Goal: Download file/media

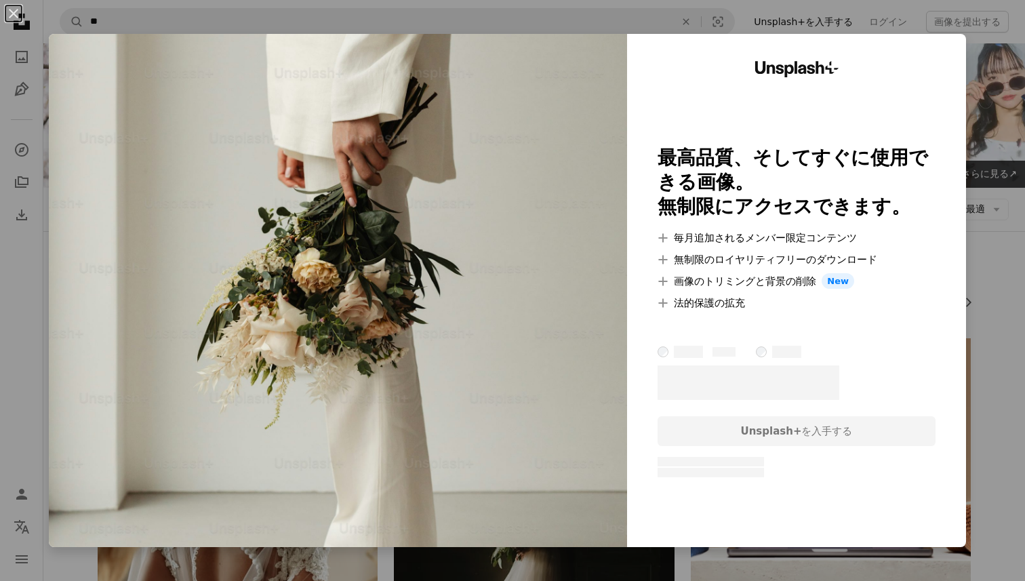
scroll to position [2324, 0]
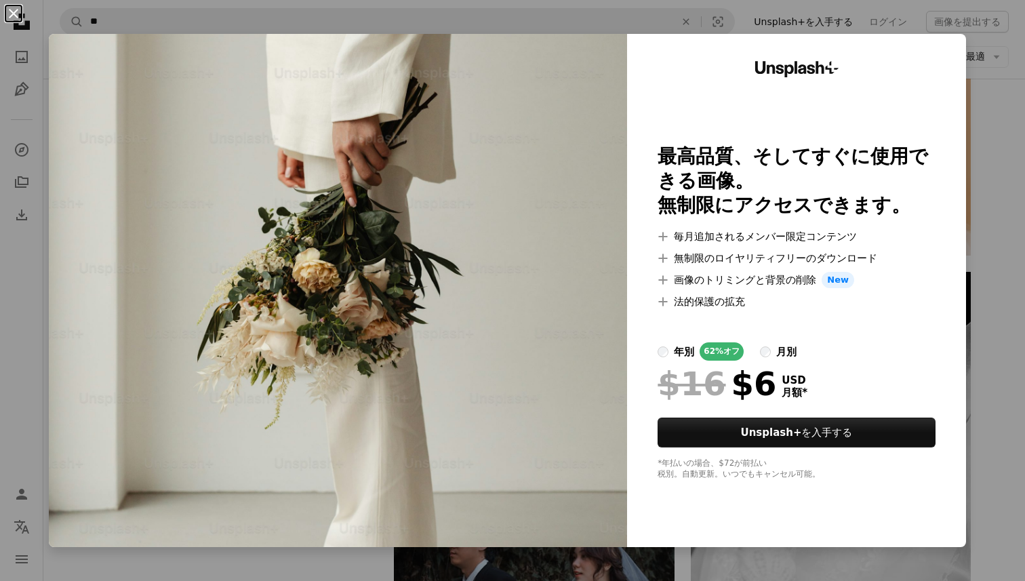
click at [12, 16] on button "An X shape" at bounding box center [13, 13] width 16 height 16
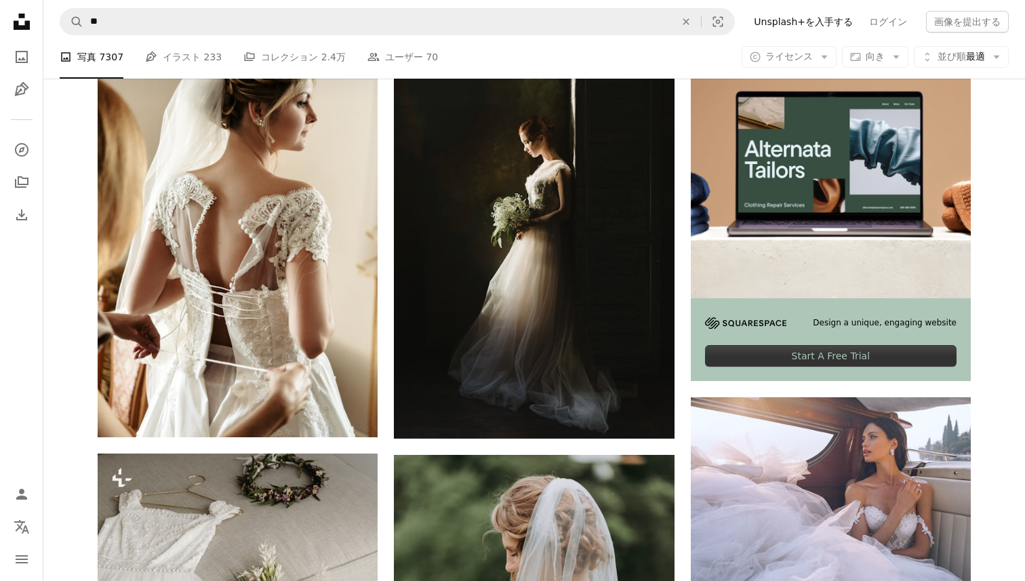
scroll to position [341, 0]
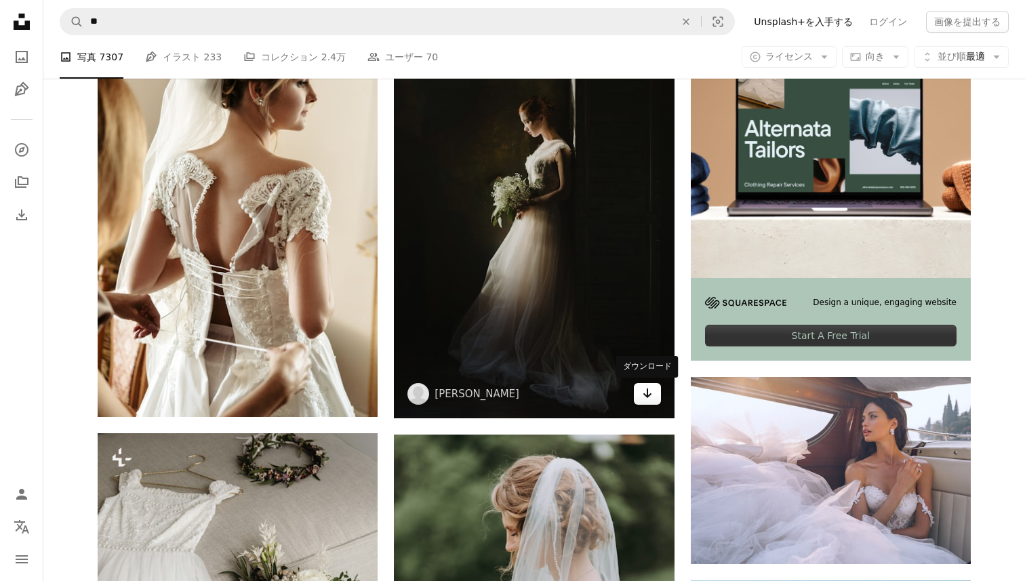
click at [638, 396] on link "Arrow pointing down" at bounding box center [647, 394] width 27 height 22
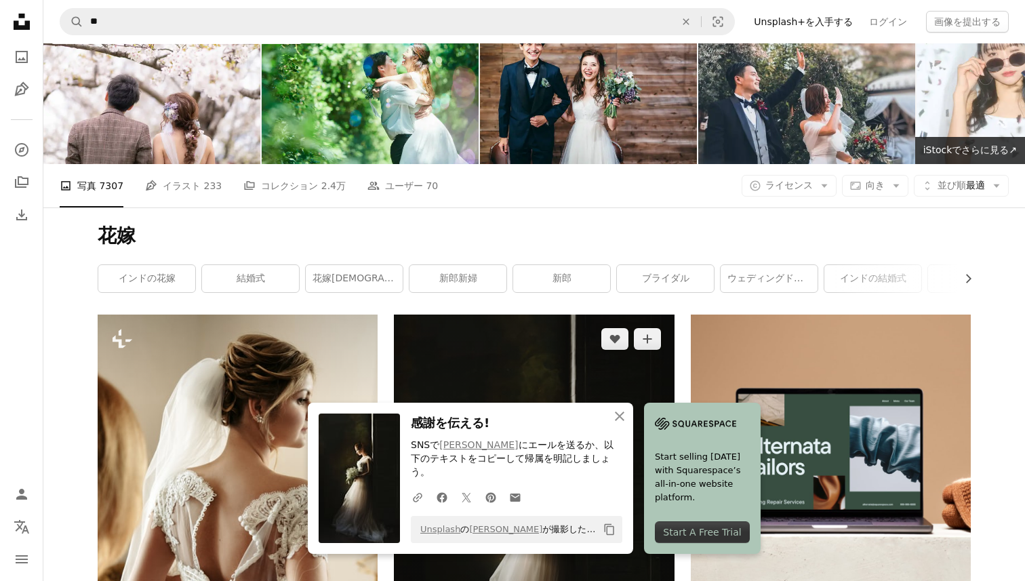
scroll to position [0, 0]
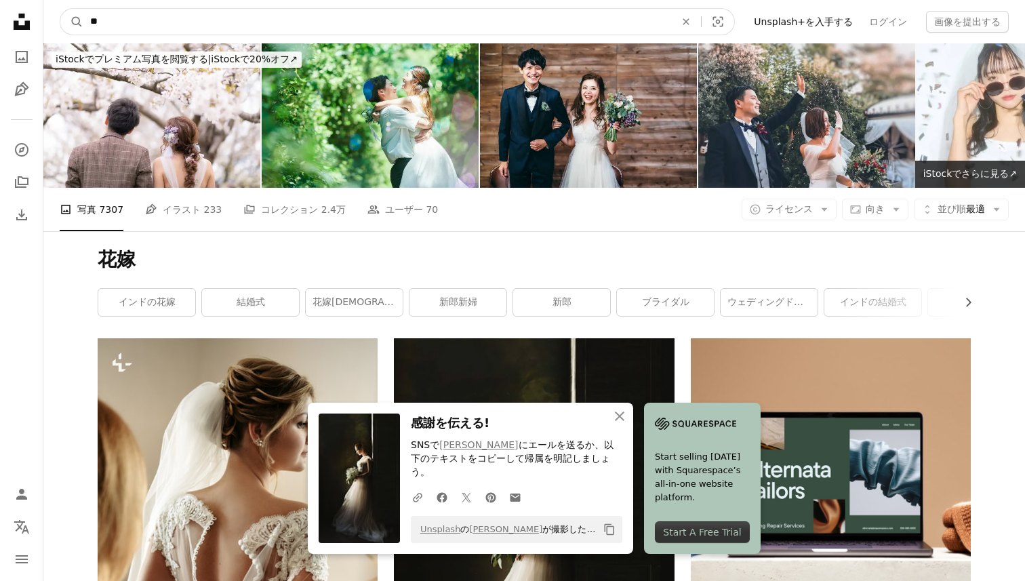
drag, startPoint x: 131, startPoint y: 21, endPoint x: 30, endPoint y: 21, distance: 100.3
type input "*"
type input "**"
click button "A magnifying glass" at bounding box center [71, 22] width 23 height 26
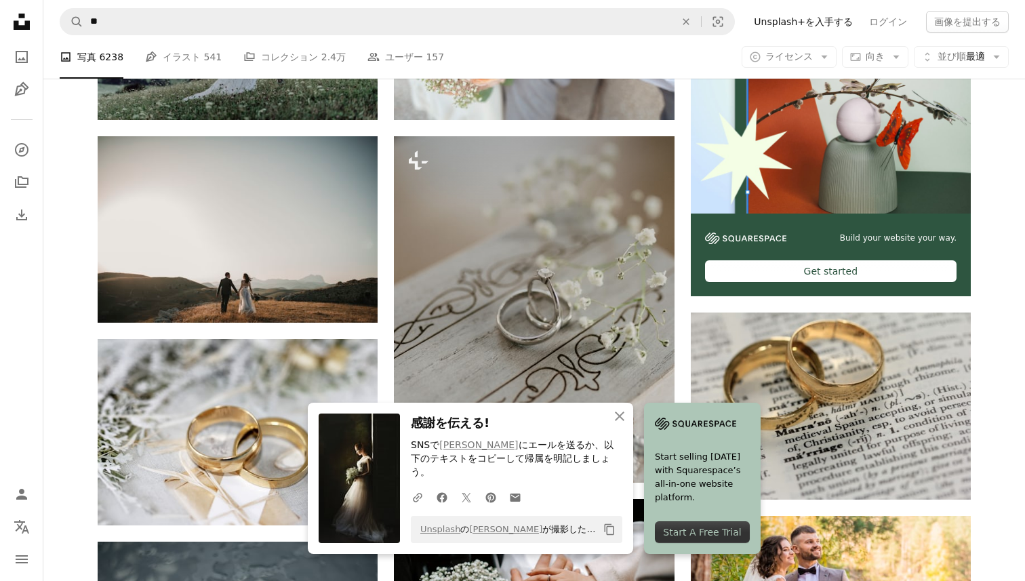
scroll to position [451, 0]
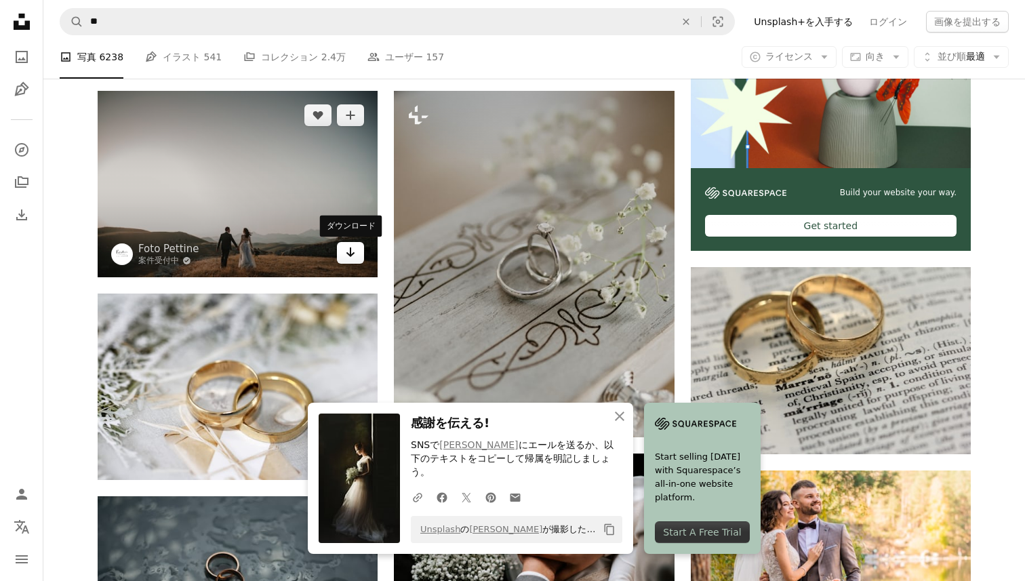
click at [350, 261] on link "Arrow pointing down" at bounding box center [350, 253] width 27 height 22
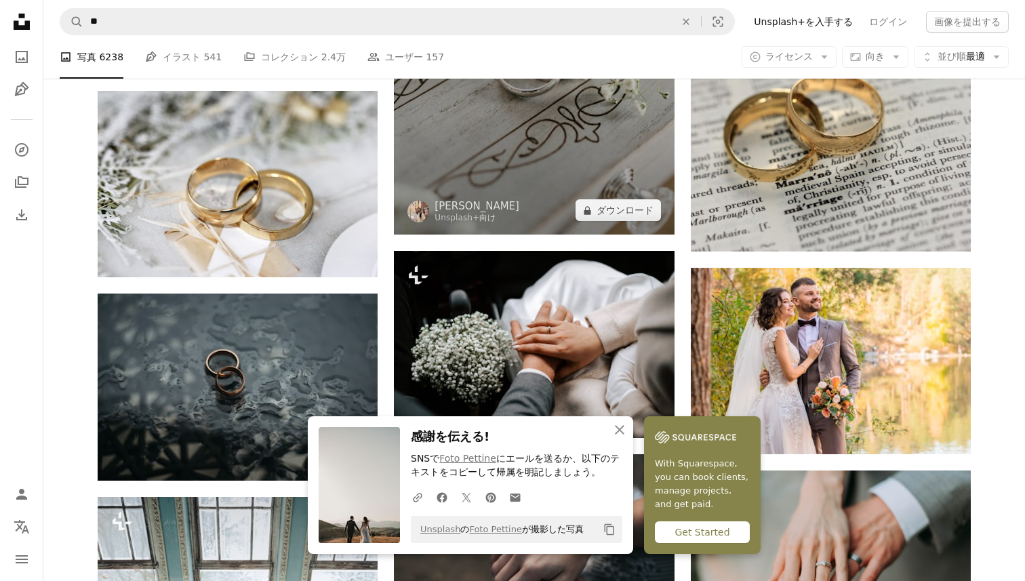
scroll to position [662, 0]
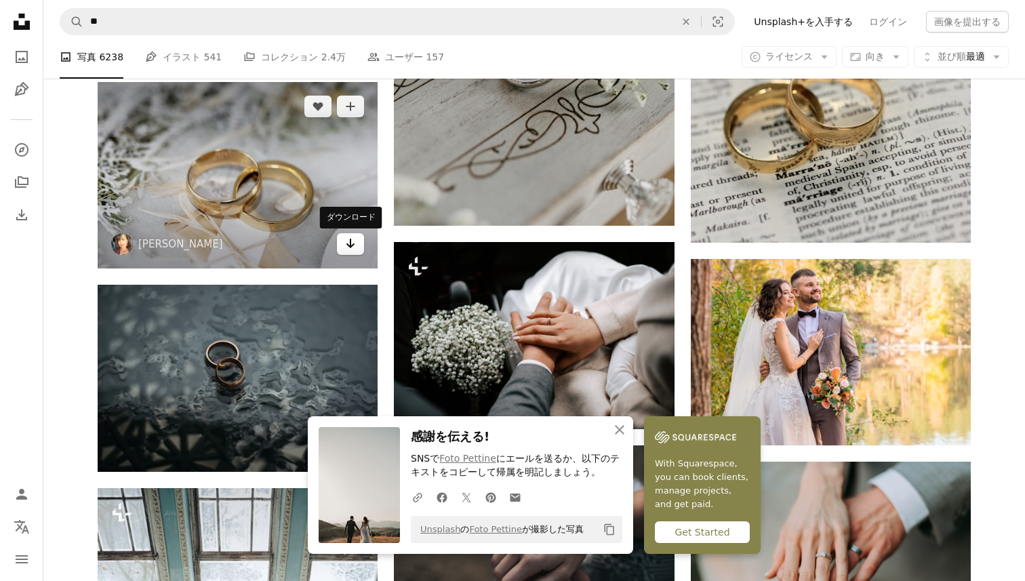
click at [352, 253] on link "Arrow pointing down" at bounding box center [350, 244] width 27 height 22
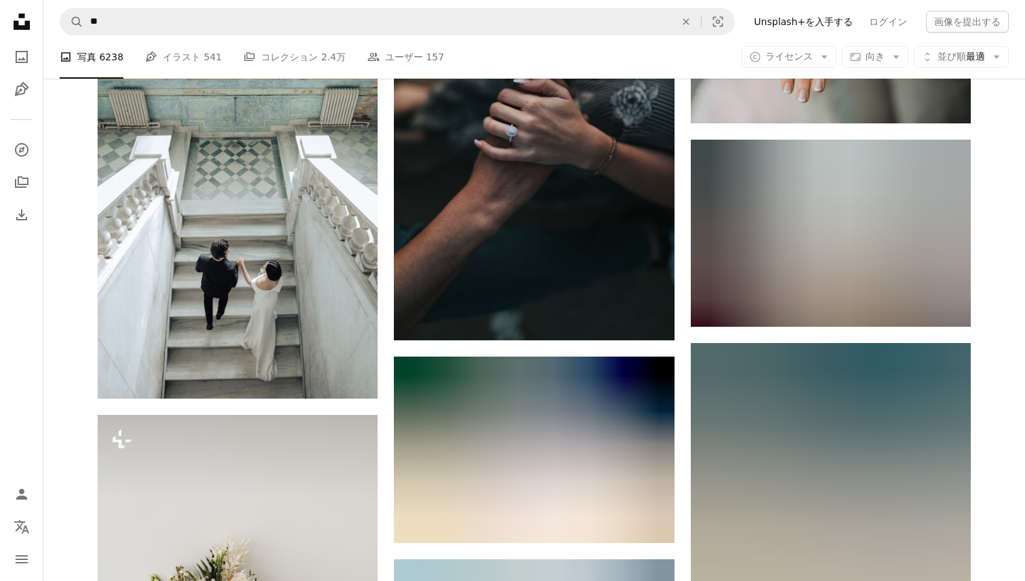
scroll to position [1169, 0]
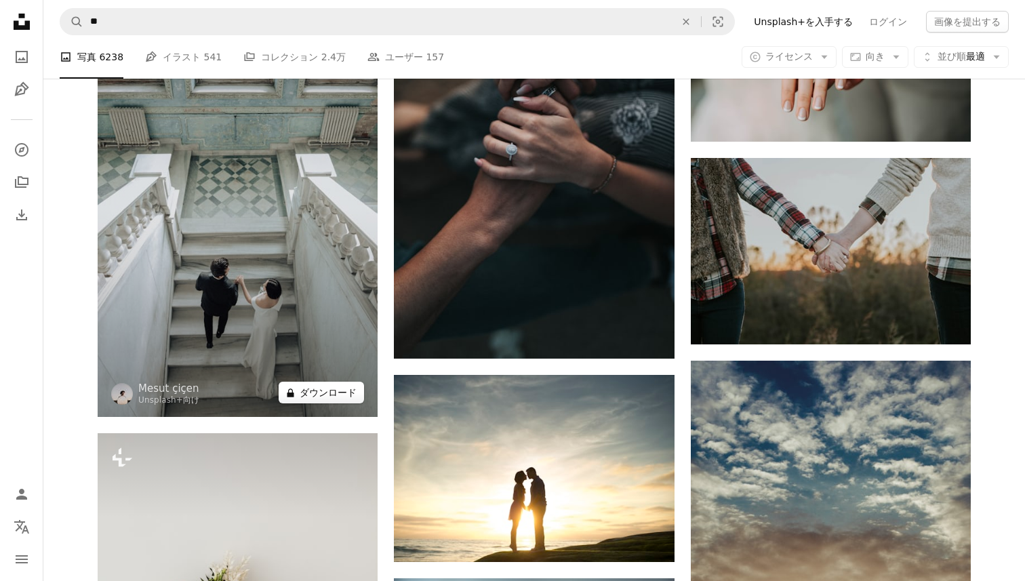
click at [351, 396] on button "A lock ダウンロード" at bounding box center [321, 393] width 85 height 22
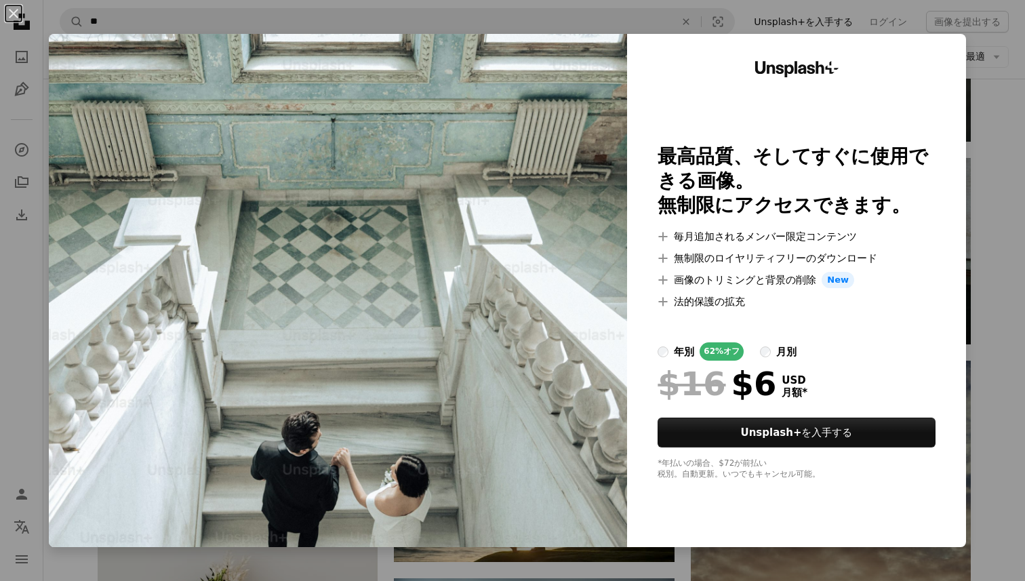
click at [537, 24] on div "An X shape Unsplash+ 最高品質、そしてすぐに使用できる画像。 無制限にアクセスできます。 A plus sign 毎月追加されるメンバー限…" at bounding box center [512, 290] width 1025 height 581
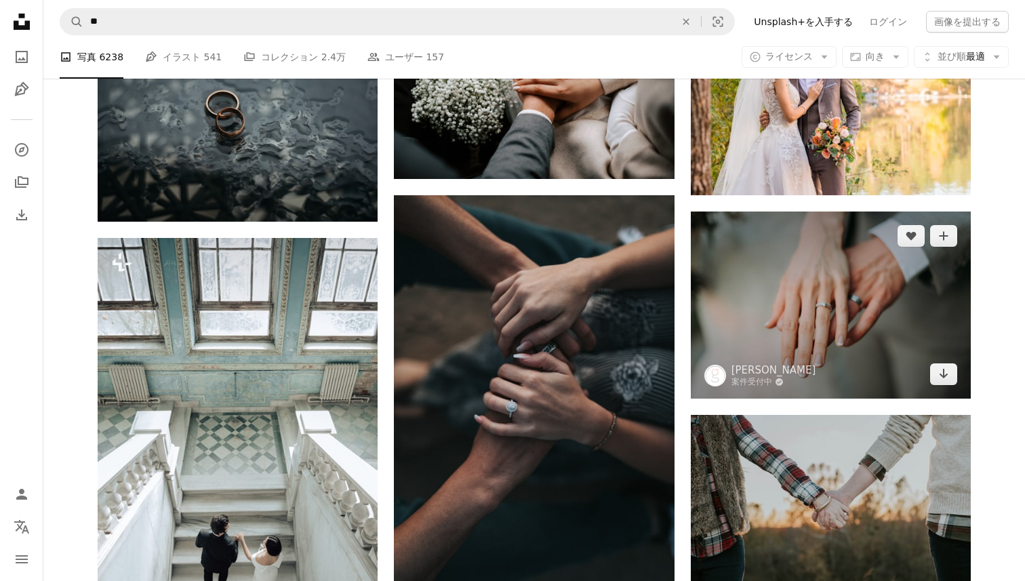
scroll to position [954, 0]
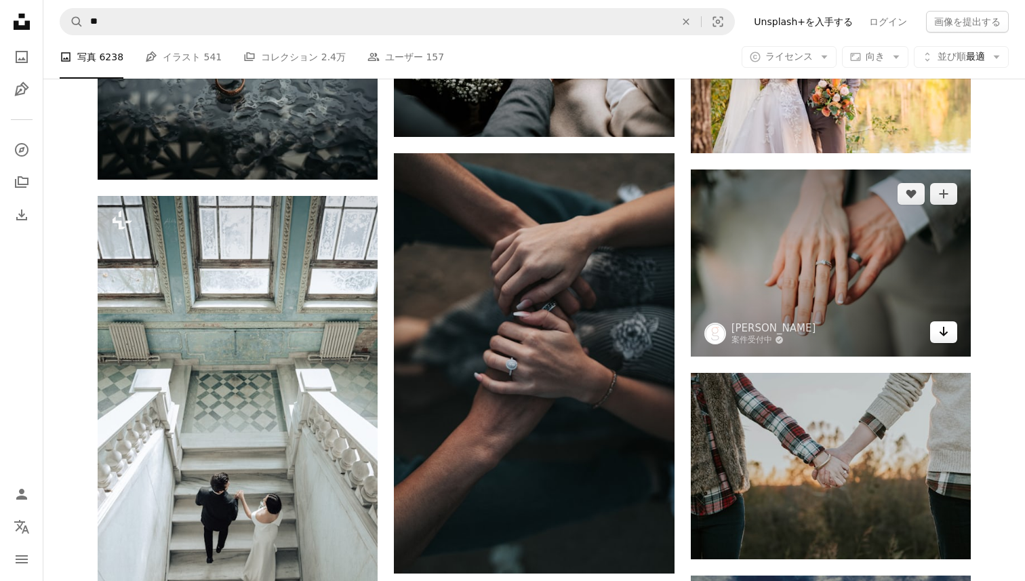
click at [938, 331] on icon "Arrow pointing down" at bounding box center [943, 331] width 11 height 16
